Goal: Task Accomplishment & Management: Manage account settings

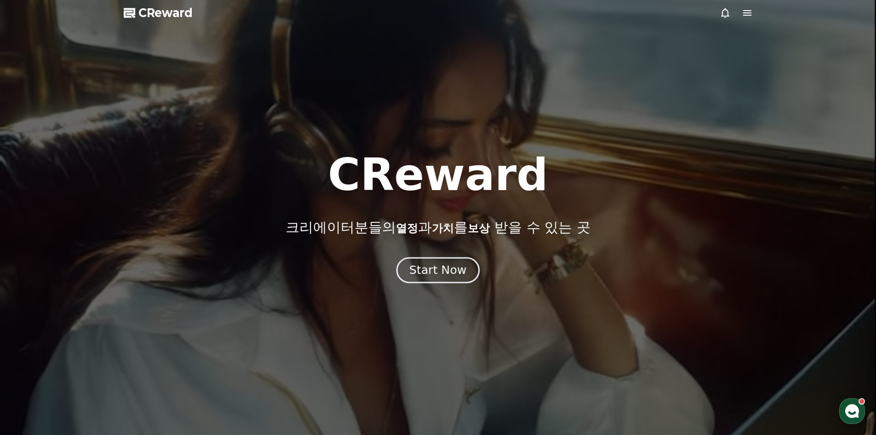
click at [440, 270] on div "Start Now" at bounding box center [437, 270] width 57 height 16
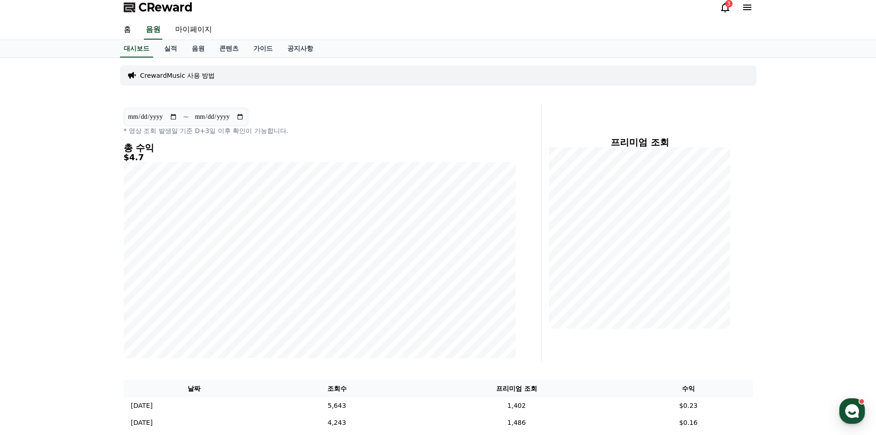
scroll to position [1, 0]
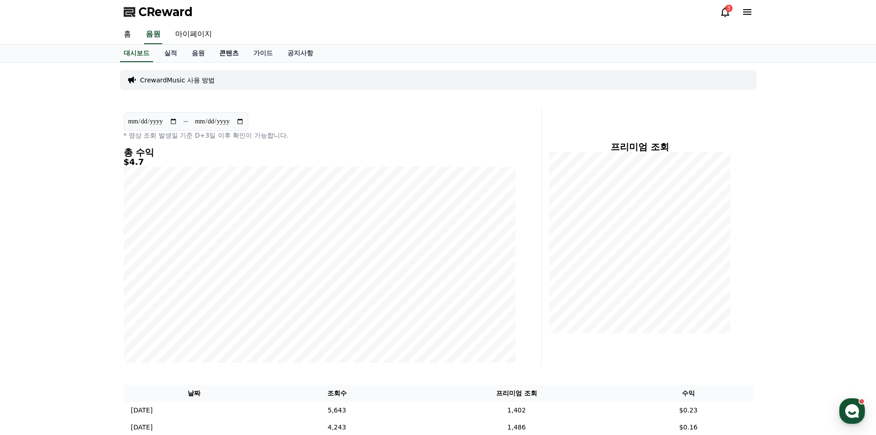
click at [226, 52] on link "콘텐츠" at bounding box center [229, 53] width 34 height 17
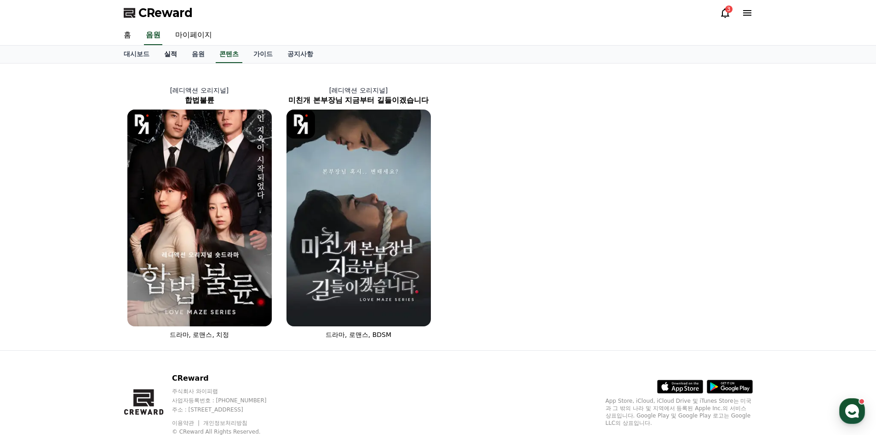
click at [178, 51] on link "실적" at bounding box center [171, 54] width 28 height 17
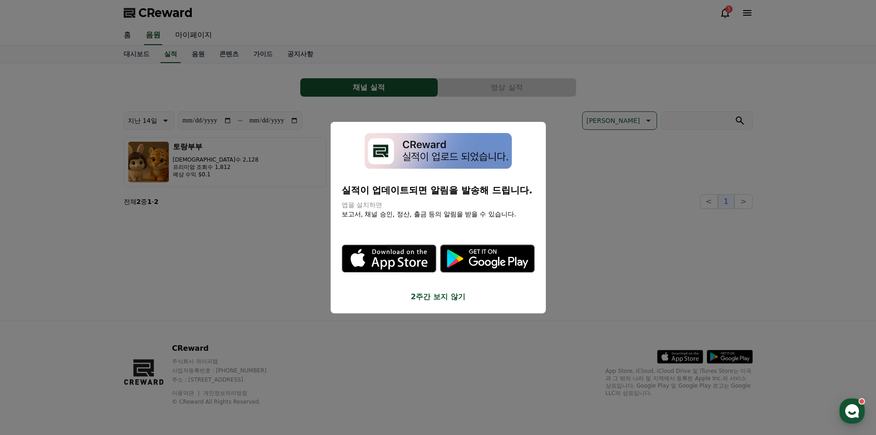
click at [443, 293] on button "2주간 보지 않기" at bounding box center [438, 296] width 193 height 11
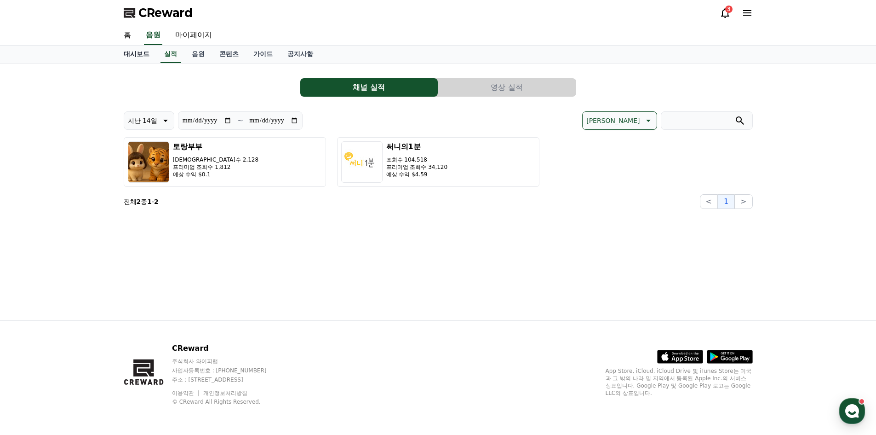
click at [131, 57] on link "대시보드" at bounding box center [136, 54] width 40 height 17
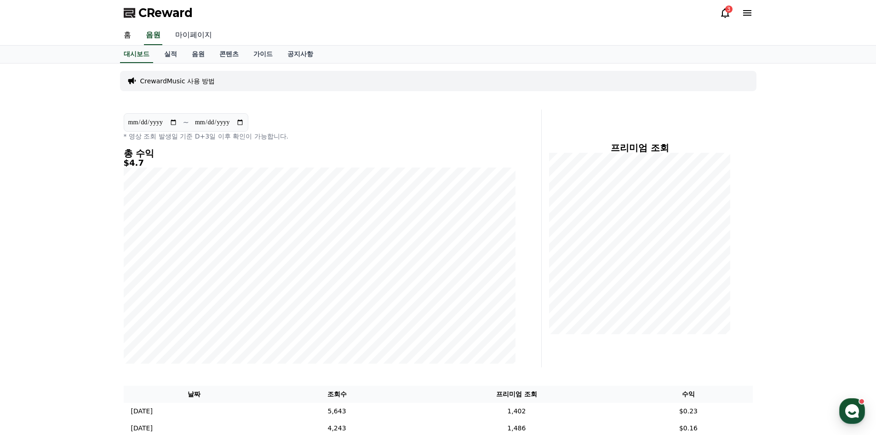
click at [201, 36] on link "마이페이지" at bounding box center [194, 35] width 52 height 19
select select "**********"
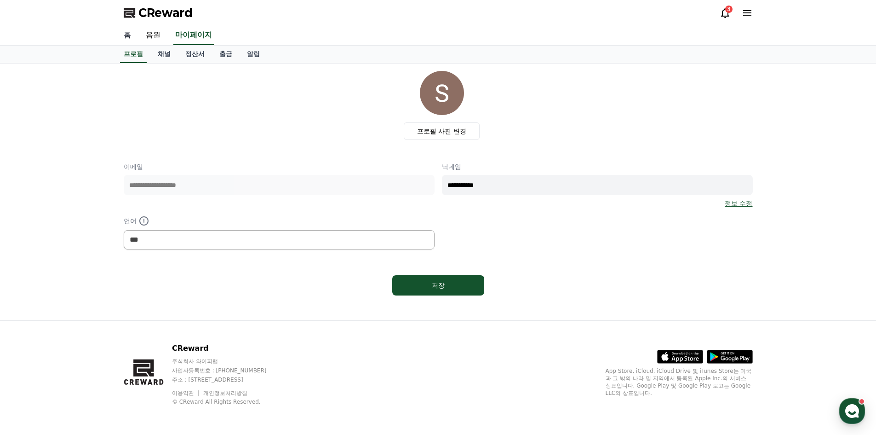
click at [126, 36] on link "홈" at bounding box center [127, 35] width 22 height 19
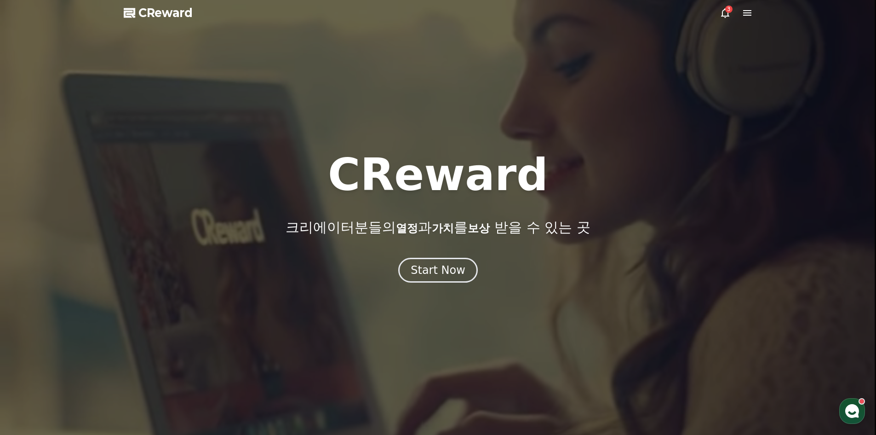
click at [729, 12] on div "3" at bounding box center [728, 9] width 7 height 7
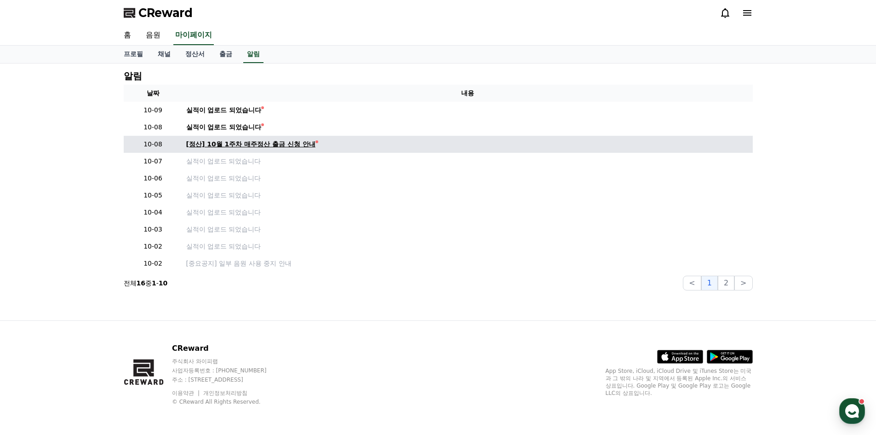
click at [230, 145] on div "[정산] 10월 1주차 매주정산 출금 신청 안내" at bounding box center [250, 144] width 129 height 10
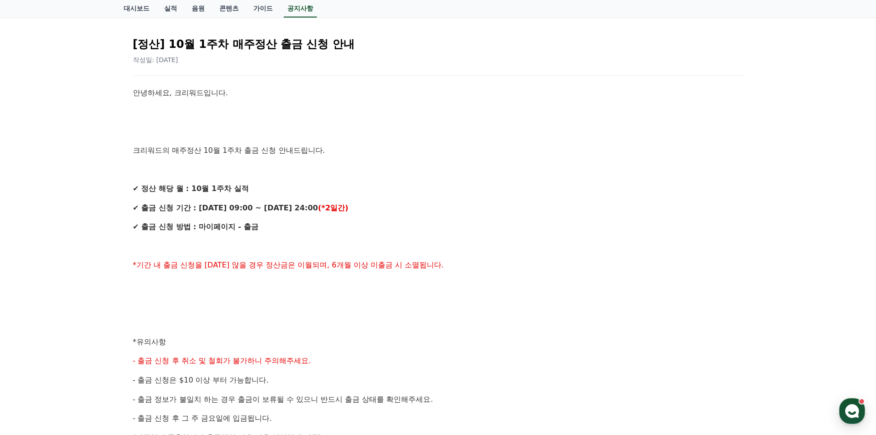
scroll to position [92, 0]
drag, startPoint x: 161, startPoint y: 181, endPoint x: 345, endPoint y: 263, distance: 200.6
click at [356, 267] on div "안녕하세요, 크리워드입니다. 크리워드의 매주정산 10월 1주차 출금 신청 안내드립니다. ✔ 정산 해당 월 : 10월 1주차 실적 ✔ 출금 신청…" at bounding box center [438, 350] width 611 height 529
click at [276, 251] on p at bounding box center [438, 245] width 611 height 12
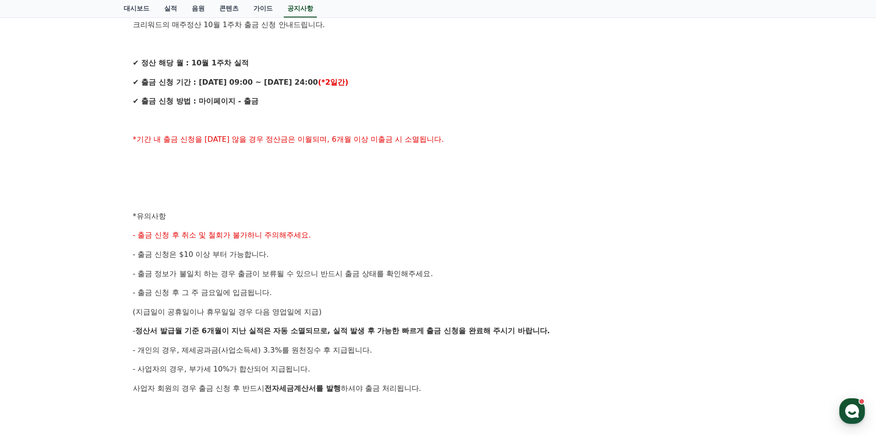
scroll to position [230, 0]
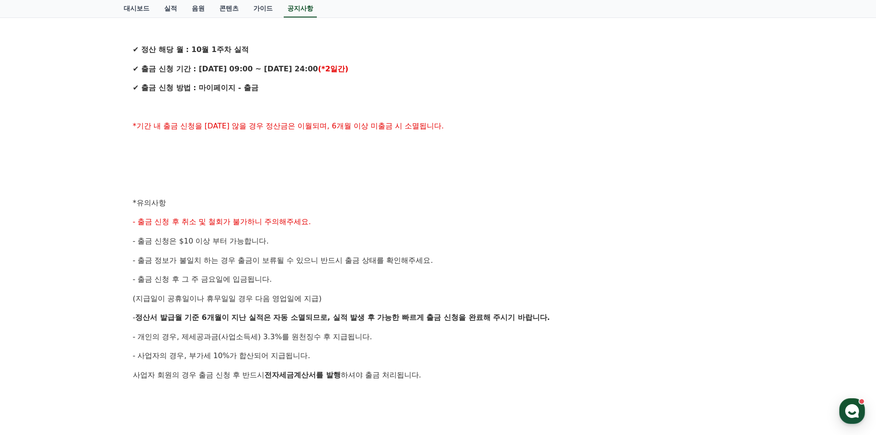
drag, startPoint x: 164, startPoint y: 207, endPoint x: 345, endPoint y: 286, distance: 197.6
click at [345, 286] on div "[정산] 10월 1주차 매주정산 출금 신청 안내 작성일: [DATE] 안녕하세요, 크리워드입니다. 크리워드의 매주정산 10월 1주차 출금 신청…" at bounding box center [438, 197] width 629 height 632
click at [345, 286] on div "안녕하세요, 크리워드입니다. 크리워드의 매주정산 10월 1주차 출금 신청 안내드립니다. ✔ 정산 해당 월 : 10월 1주차 실적 ✔ 출금 신청…" at bounding box center [438, 212] width 611 height 529
drag, startPoint x: 149, startPoint y: 315, endPoint x: 571, endPoint y: 330, distance: 422.6
click at [571, 330] on div "안녕하세요, 크리워드입니다. 크리워드의 매주정산 10월 1주차 출금 신청 안내드립니다. ✔ 정산 해당 월 : 10월 1주차 실적 ✔ 출금 신청…" at bounding box center [438, 212] width 611 height 529
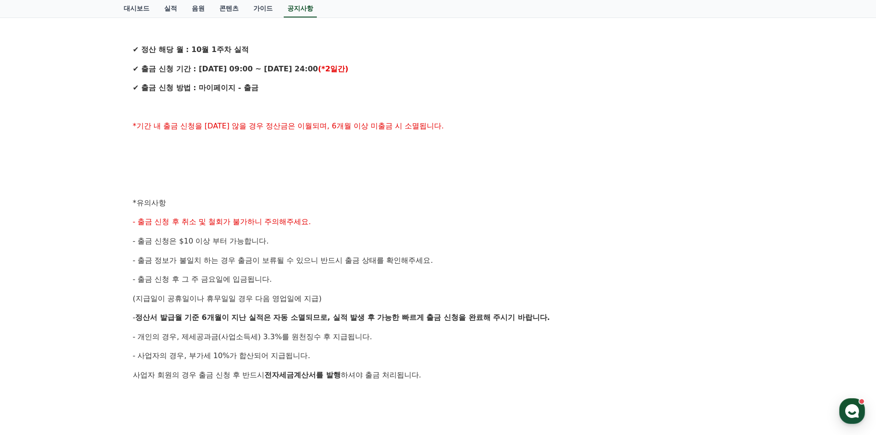
drag, startPoint x: 571, startPoint y: 330, endPoint x: 563, endPoint y: 333, distance: 8.0
click at [570, 331] on p "- 개인의 경우, 제세공과금(사업소득세) 3.3%를 원천징수 후 지급됩니다." at bounding box center [438, 337] width 611 height 12
drag, startPoint x: 506, startPoint y: 363, endPoint x: 484, endPoint y: 366, distance: 21.4
click at [505, 363] on div "안녕하세요, 크리워드입니다. 크리워드의 매주정산 10월 1주차 출금 신청 안내드립니다. ✔ 정산 해당 월 : 10월 1주차 실적 ✔ 출금 신청…" at bounding box center [438, 212] width 611 height 529
drag, startPoint x: 429, startPoint y: 350, endPoint x: 257, endPoint y: 276, distance: 187.1
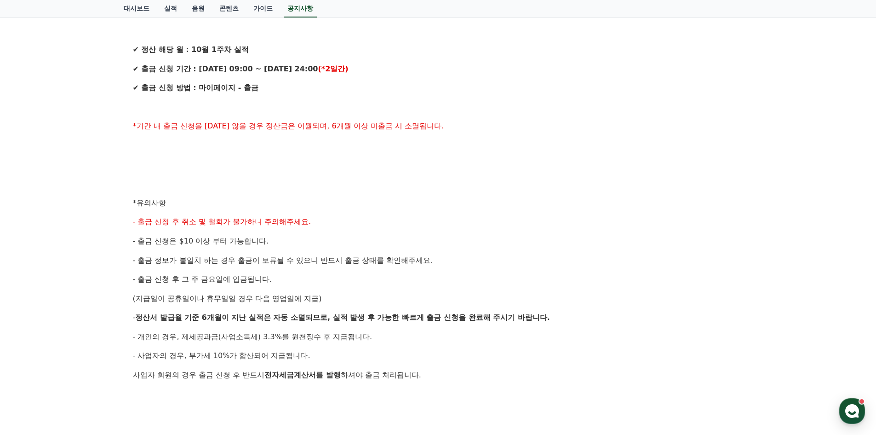
click at [120, 204] on div "공지사항 FAQ [정산] 10월 1주차 매주정산 출금 신청 안내 작성일: [DATE] 안녕하세요, 크리워드입니다. 크리워드의 매주정산 10월 …" at bounding box center [438, 177] width 637 height 680
drag, startPoint x: 257, startPoint y: 276, endPoint x: 246, endPoint y: 285, distance: 14.7
click at [257, 276] on span "- 출금 신청 후 그 주 금요일에 입금됩니다." at bounding box center [202, 279] width 139 height 9
click at [259, 305] on div "안녕하세요, 크리워드입니다. 크리워드의 매주정산 10월 1주차 출금 신청 안내드립니다. ✔ 정산 해당 월 : 10월 1주차 실적 ✔ 출금 신청…" at bounding box center [438, 212] width 611 height 529
click at [266, 354] on span "- 사업자의 경우, 부가세 10%가 합산되어 지급됩니다." at bounding box center [222, 355] width 178 height 9
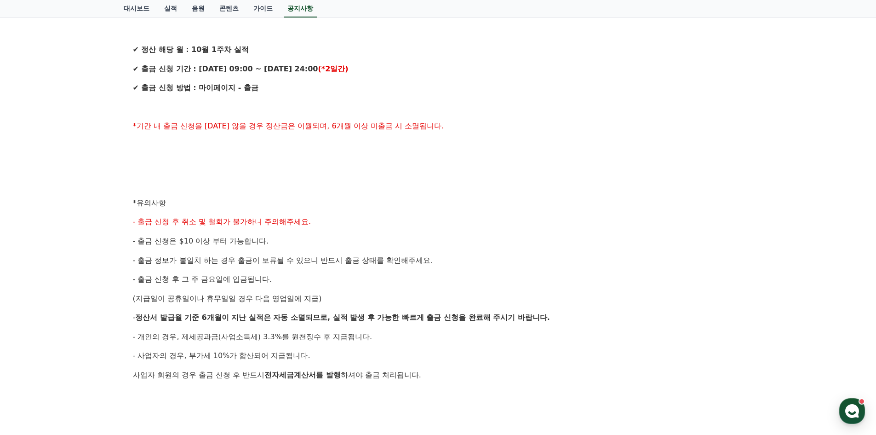
click at [196, 349] on div "안녕하세요, 크리워드입니다. 크리워드의 매주정산 10월 1주차 출금 신청 안내드립니다. ✔ 정산 해당 월 : 10월 1주차 실적 ✔ 출금 신청…" at bounding box center [438, 212] width 611 height 529
drag, startPoint x: 316, startPoint y: 382, endPoint x: 429, endPoint y: 388, distance: 112.4
click at [429, 388] on div "안녕하세요, 크리워드입니다. 크리워드의 매주정산 10월 1주차 출금 신청 안내드립니다. ✔ 정산 해당 월 : 10월 1주차 실적 ✔ 출금 신청…" at bounding box center [438, 212] width 611 height 529
click at [429, 388] on p at bounding box center [438, 394] width 611 height 12
click at [438, 375] on p "사업자 회원의 경우 출금 신청 후 반드시 전자세금계산서를 발행 하셔야 출금 처리됩니다." at bounding box center [438, 375] width 611 height 12
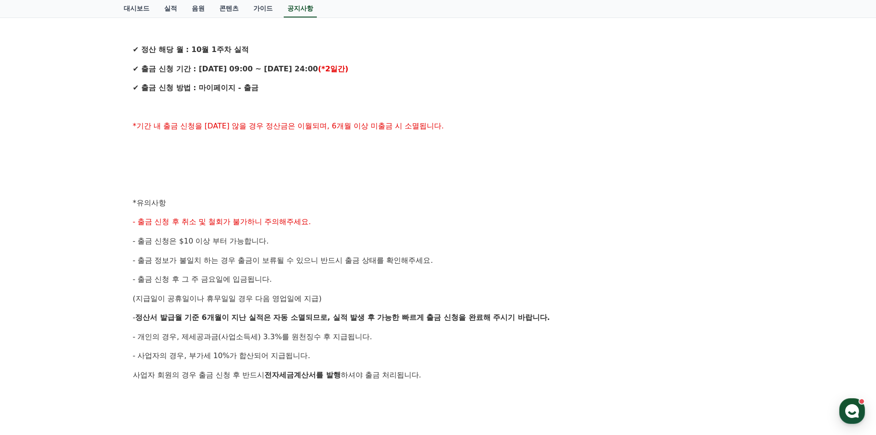
drag, startPoint x: 441, startPoint y: 374, endPoint x: 90, endPoint y: 182, distance: 399.7
click at [90, 182] on div "공지사항 FAQ [정산] 10월 1주차 매주정산 출금 신청 안내 작성일: [DATE] 안녕하세요, 크리워드입니다. 크리워드의 매주정산 10월 …" at bounding box center [438, 176] width 876 height 687
click at [296, 263] on span "- 출금 정보가 불일치 하는 경우 출금이 보류될 수 있으니 반드시 출금 상태를 확인해주세요." at bounding box center [283, 260] width 300 height 9
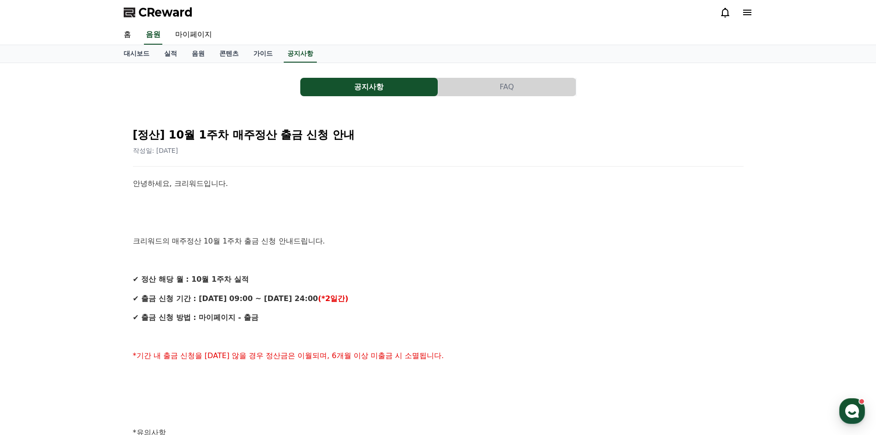
scroll to position [0, 0]
click at [184, 28] on link "마이페이지" at bounding box center [194, 35] width 52 height 19
select select "**********"
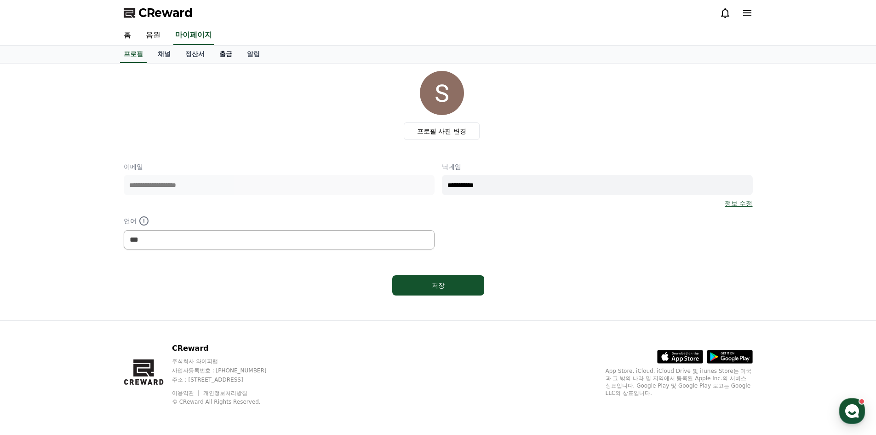
click at [220, 53] on link "출금" at bounding box center [226, 54] width 28 height 17
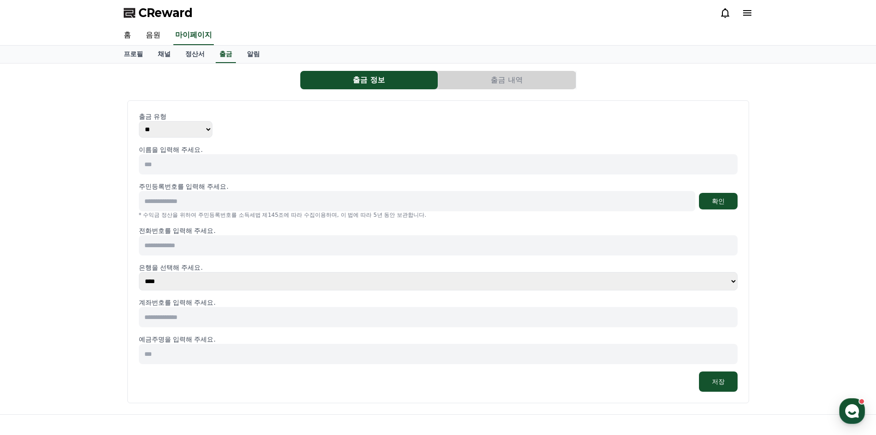
click at [239, 158] on input at bounding box center [438, 164] width 599 height 20
type input "*"
